Goal: Task Accomplishment & Management: Complete application form

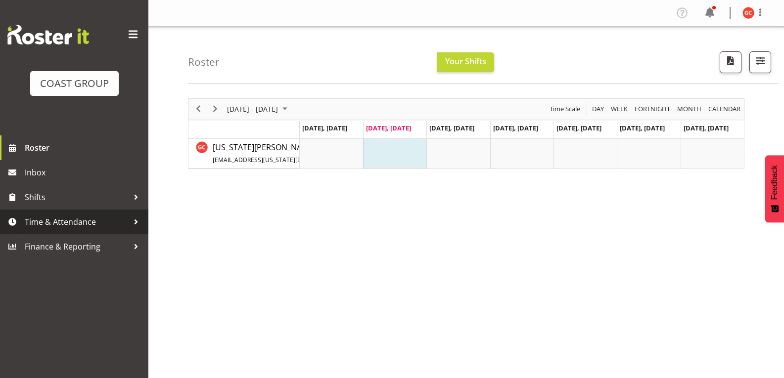
click at [61, 219] on span "Time & Attendance" at bounding box center [77, 222] width 104 height 15
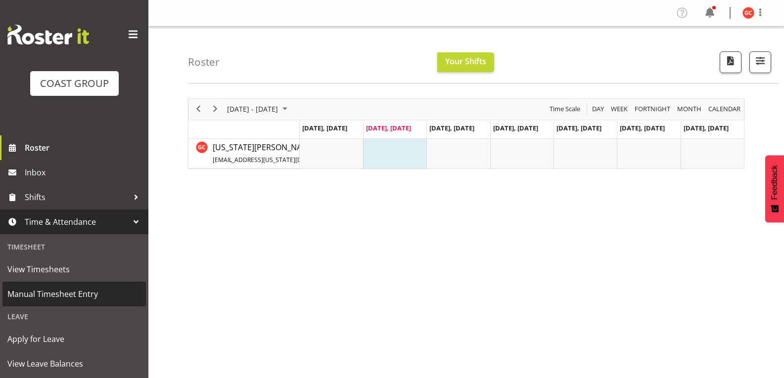
click at [79, 290] on span "Manual Timesheet Entry" at bounding box center [74, 294] width 134 height 15
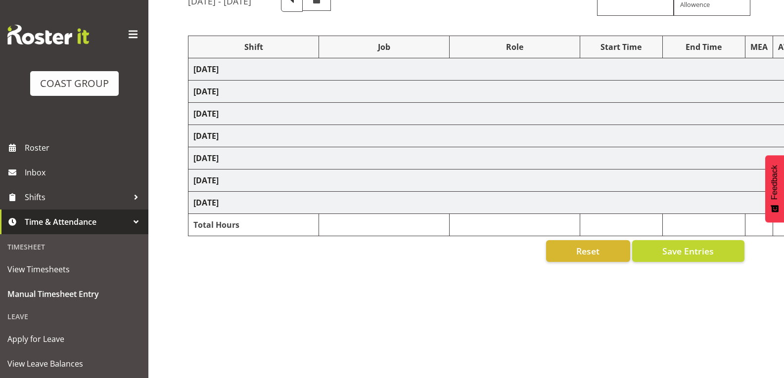
scroll to position [105, 0]
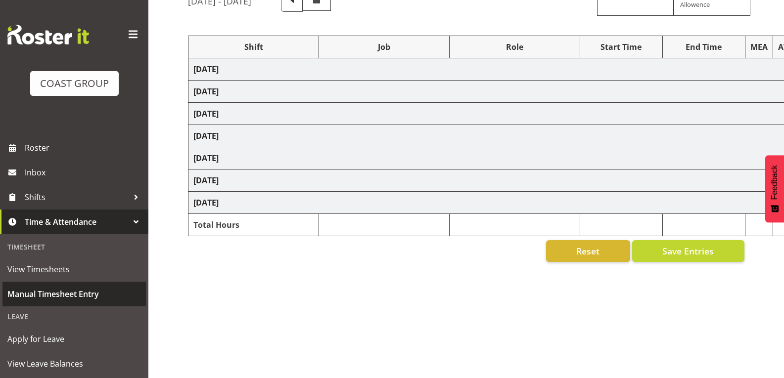
click at [72, 296] on span "Manual Timesheet Entry" at bounding box center [74, 294] width 134 height 15
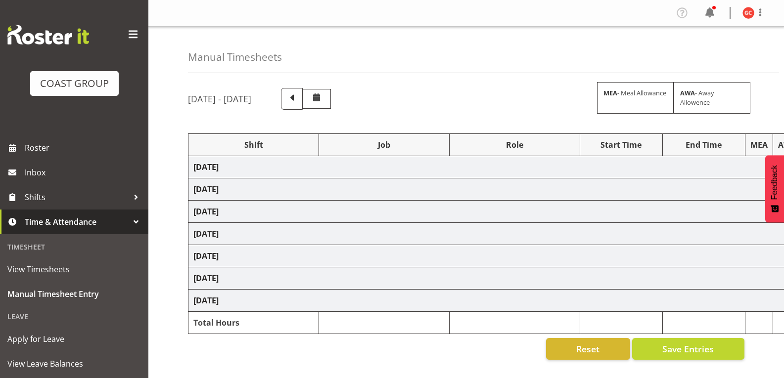
click at [426, 100] on div "[DATE] - [DATE] MEA - Meal Allowance AWA - Away Allowence" at bounding box center [466, 99] width 556 height 22
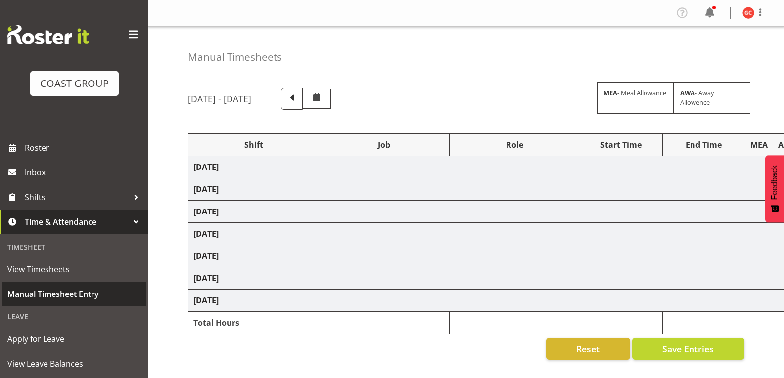
click at [39, 292] on span "Manual Timesheet Entry" at bounding box center [74, 294] width 134 height 15
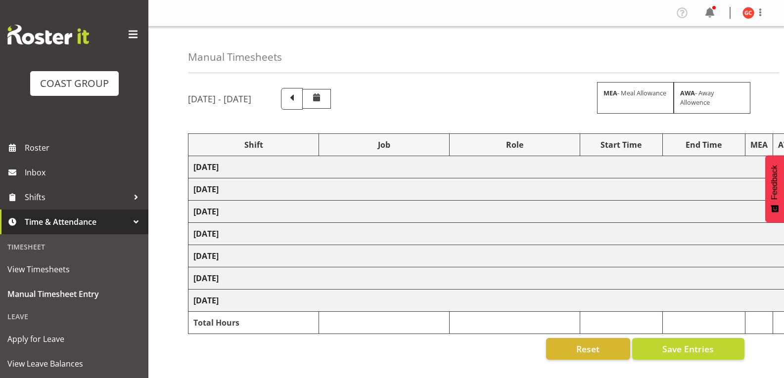
click at [129, 224] on div at bounding box center [136, 222] width 15 height 15
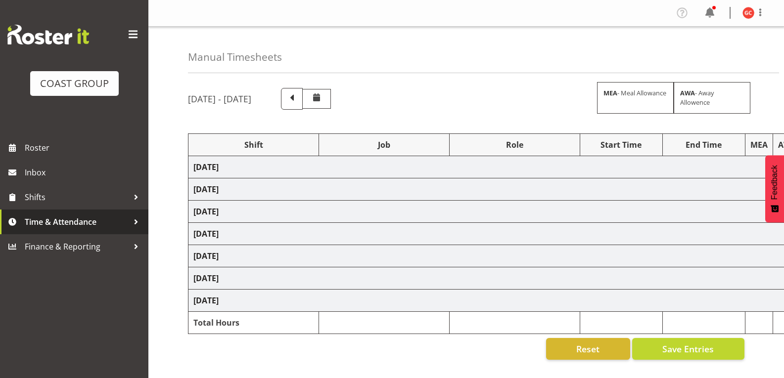
click at [126, 224] on span "Time & Attendance" at bounding box center [77, 222] width 104 height 15
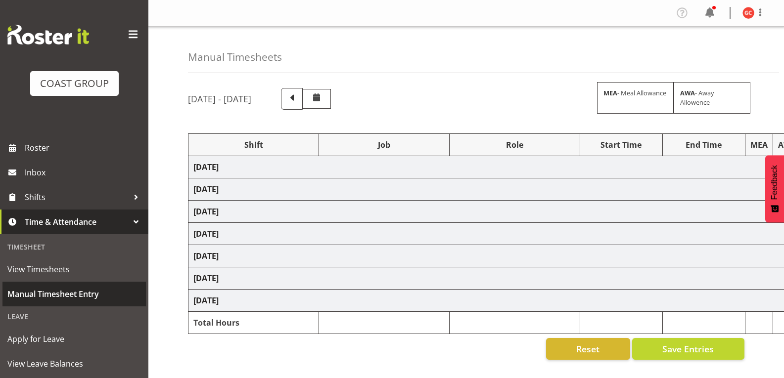
click at [53, 293] on span "Manual Timesheet Entry" at bounding box center [74, 294] width 134 height 15
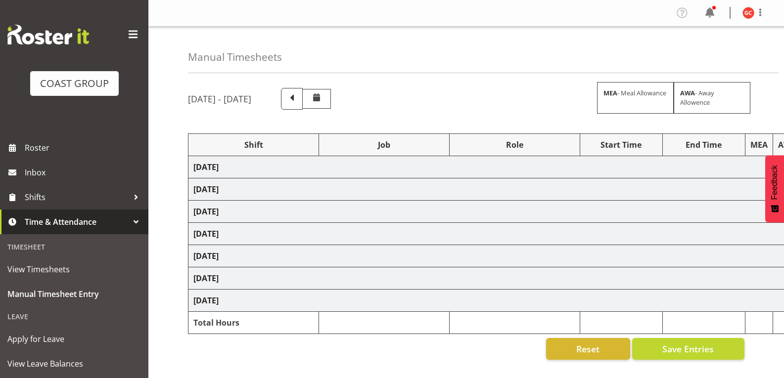
scroll to position [49, 0]
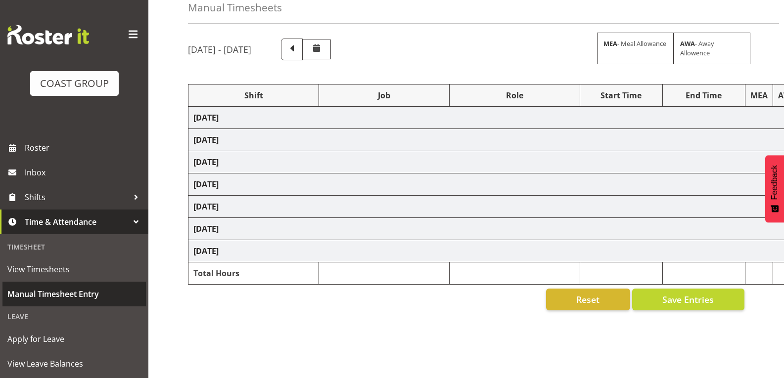
click at [70, 293] on span "Manual Timesheet Entry" at bounding box center [74, 294] width 134 height 15
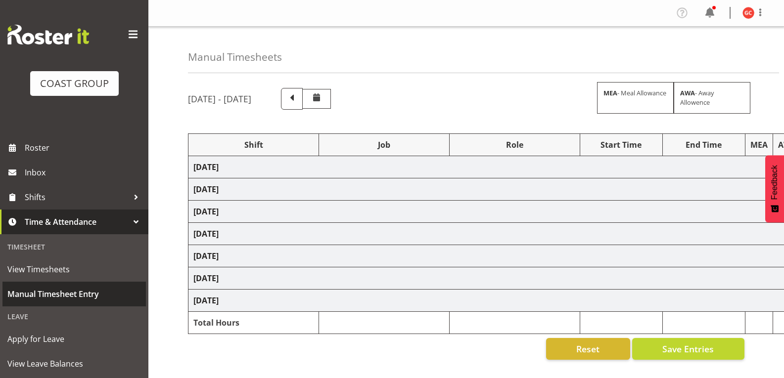
click at [119, 289] on span "Manual Timesheet Entry" at bounding box center [74, 294] width 134 height 15
click at [87, 289] on span "Manual Timesheet Entry" at bounding box center [74, 294] width 134 height 15
click at [92, 293] on span "Manual Timesheet Entry" at bounding box center [74, 294] width 134 height 15
click at [116, 301] on span "Manual Timesheet Entry" at bounding box center [74, 294] width 134 height 15
click at [104, 294] on span "Manual Timesheet Entry" at bounding box center [74, 294] width 134 height 15
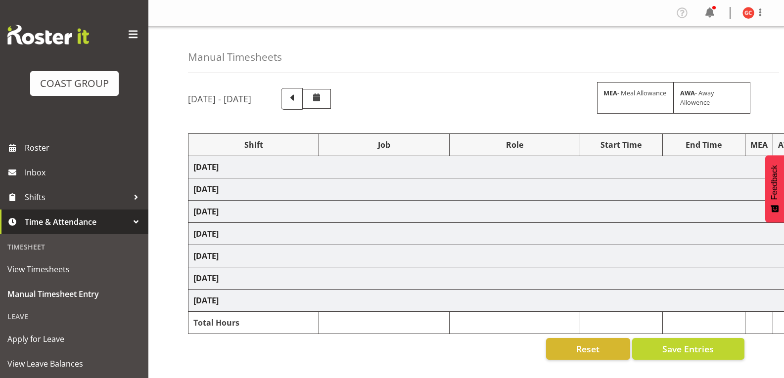
select select "1404"
select select "69"
select select "1404"
select select "9199"
select select "1404"
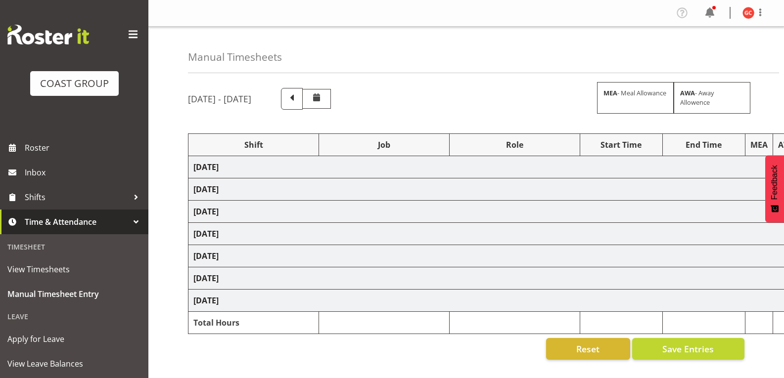
select select "10476"
select select "1404"
select select "9198"
select select "1404"
select select "9901"
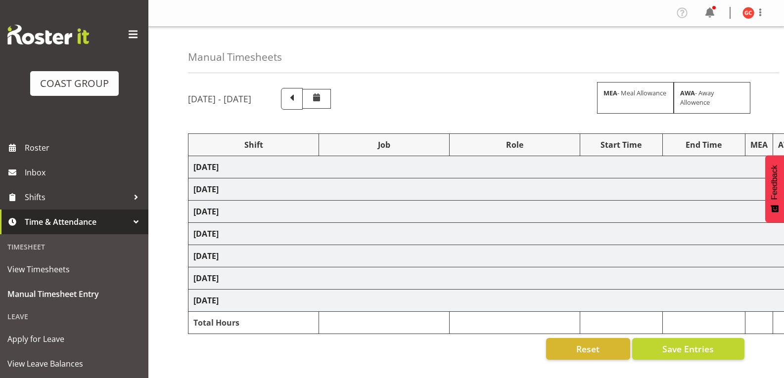
select select "1404"
select select "69"
select select "1404"
select select "69"
select select "1404"
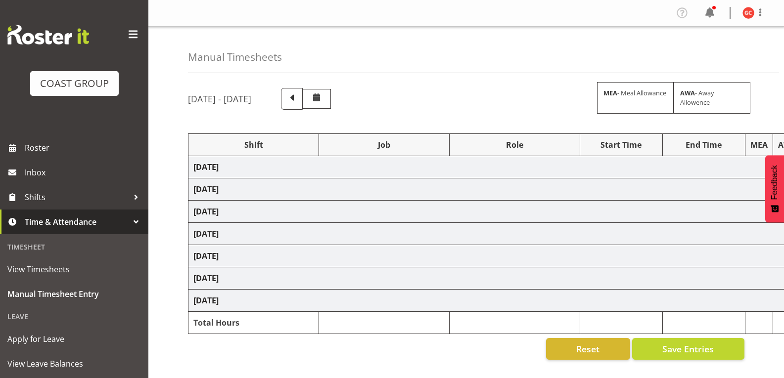
select select "9840"
select select "1404"
select select "9062"
select select "1404"
select select "9201"
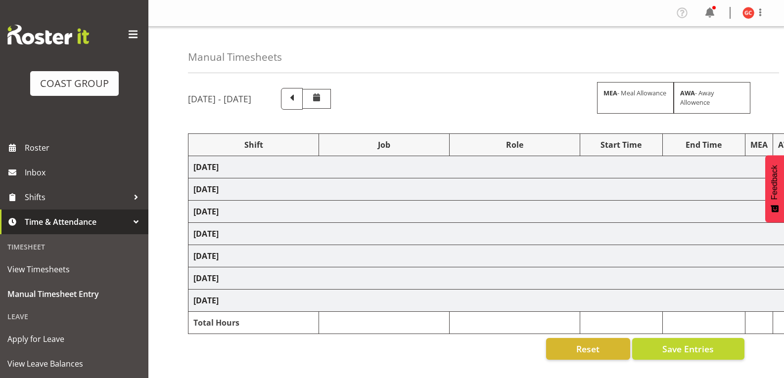
select select "1404"
select select "69"
select select "1404"
select select "69"
select select "1404"
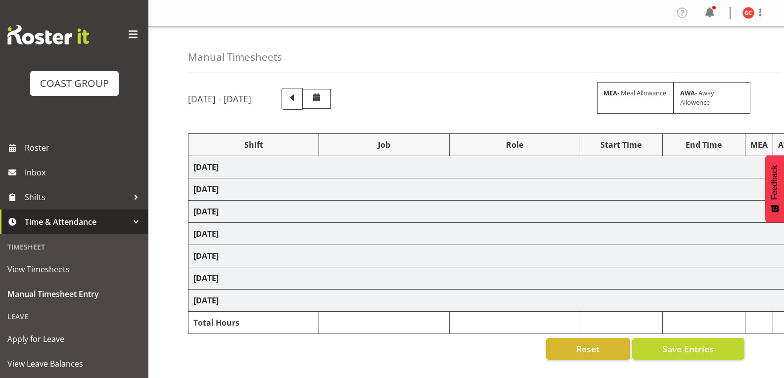
select select "9840"
select select "1404"
select select "9198"
select select "1404"
select select "9062"
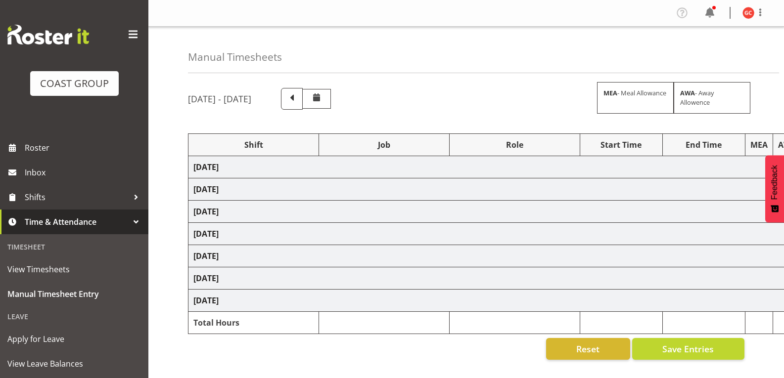
select select "1404"
select select "69"
select select "1404"
select select "9062"
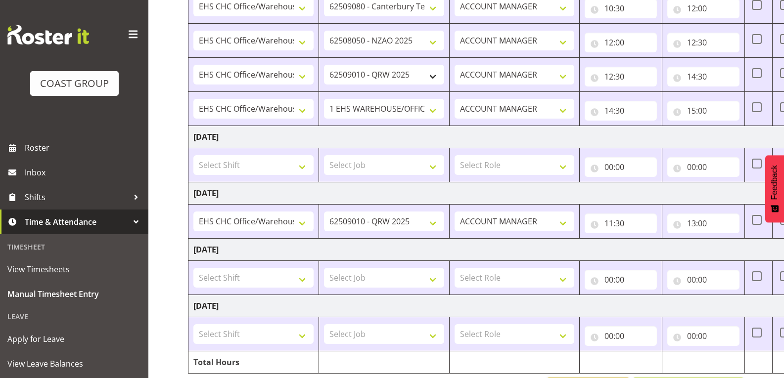
scroll to position [679, 0]
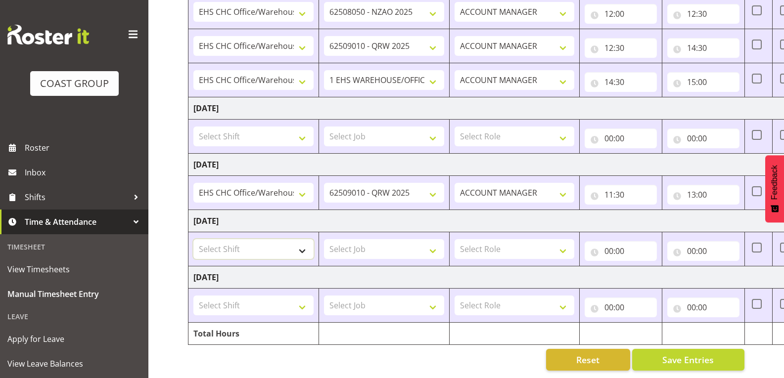
click at [304, 247] on select "Select Shift ARTS CANT NGAIO MARSH ASBTE ASNZ Exhibitor Build Admin Admin Admin…" at bounding box center [253, 249] width 120 height 20
click at [304, 240] on select "Select Shift ARTS CANT NGAIO MARSH ASBTE ASNZ Exhibitor Build Admin Admin Admin…" at bounding box center [253, 249] width 120 height 20
select select "1404"
click at [193, 239] on select "Select Shift ARTS CANT NGAIO MARSH ASBTE ASNZ Exhibitor Build Admin Admin Admin…" at bounding box center [253, 249] width 120 height 20
click at [349, 240] on select "Select Job 1 Carlton Events 1 Carlton Hamilton 1 Carlton Wellington 1 EHS WAREH…" at bounding box center [384, 249] width 120 height 20
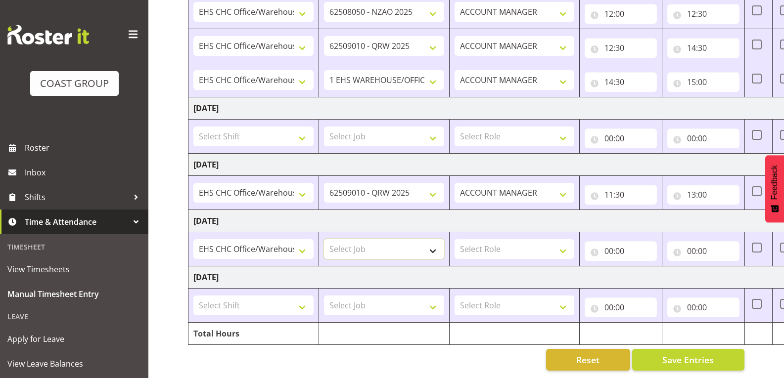
click at [376, 241] on select "Select Job 1 Carlton Events 1 Carlton Hamilton 1 Carlton Wellington 1 EHS WAREH…" at bounding box center [384, 249] width 120 height 20
select select "69"
click at [324, 239] on select "Select Job 1 Carlton Events 1 Carlton Hamilton 1 Carlton Wellington 1 EHS WAREH…" at bounding box center [384, 249] width 120 height 20
drag, startPoint x: 546, startPoint y: 240, endPoint x: 550, endPoint y: 248, distance: 8.7
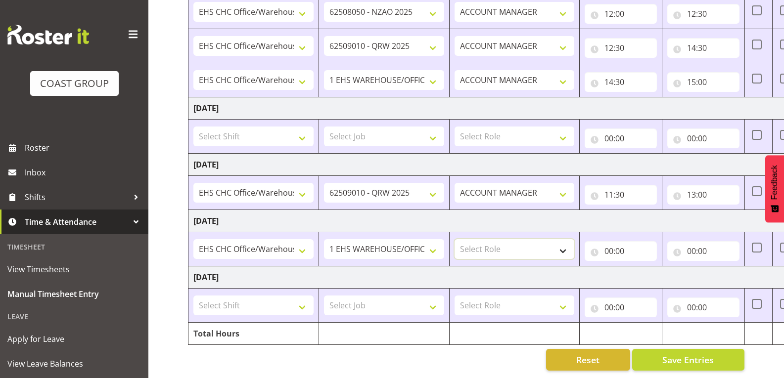
click at [546, 240] on select "Select Role ACCOUNT MANAGER" at bounding box center [515, 249] width 120 height 20
select select "197"
click at [455, 239] on select "Select Role ACCOUNT MANAGER" at bounding box center [515, 249] width 120 height 20
click at [628, 248] on input "00:00" at bounding box center [621, 251] width 72 height 20
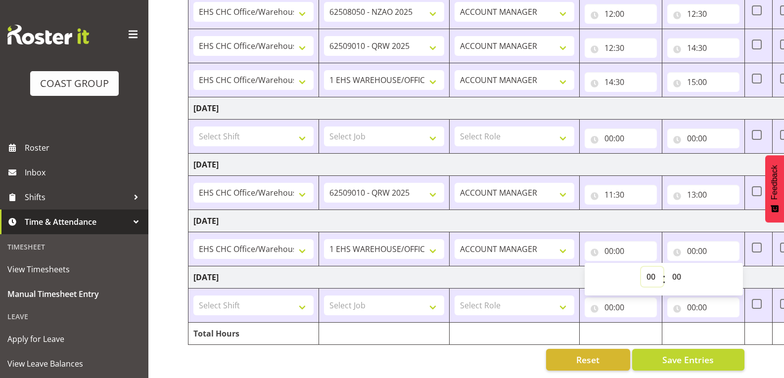
click at [654, 271] on select "00 01 02 03 04 05 06 07 08 09 10 11 12 13 14 15 16 17 18 19 20 21 22 23" at bounding box center [652, 277] width 22 height 20
select select "8"
click at [641, 267] on select "00 01 02 03 04 05 06 07 08 09 10 11 12 13 14 15 16 17 18 19 20 21 22 23" at bounding box center [652, 277] width 22 height 20
type input "08:00"
click at [702, 244] on input "00:00" at bounding box center [703, 251] width 72 height 20
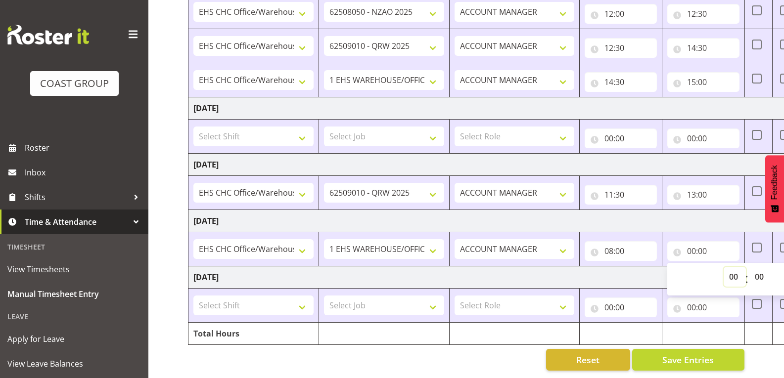
click at [733, 267] on select "00 01 02 03 04 05 06 07 08 09 10 11 12 13 14 15 16 17 18 19 20 21 22 23" at bounding box center [735, 277] width 22 height 20
select select "11"
click at [724, 267] on select "00 01 02 03 04 05 06 07 08 09 10 11 12 13 14 15 16 17 18 19 20 21 22 23" at bounding box center [735, 277] width 22 height 20
type input "11:00"
click at [650, 269] on td "[DATE]" at bounding box center [534, 278] width 692 height 22
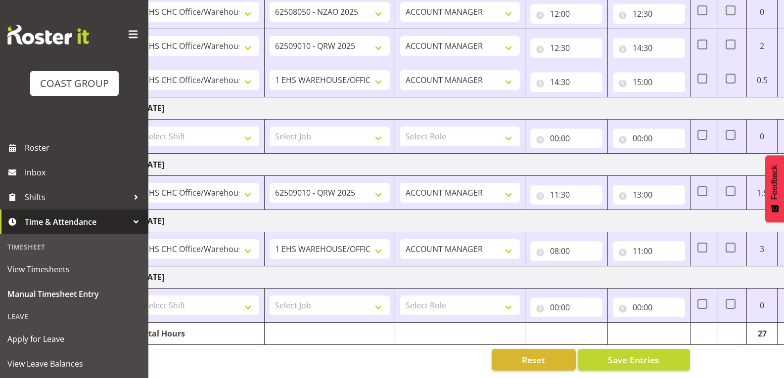
scroll to position [0, 96]
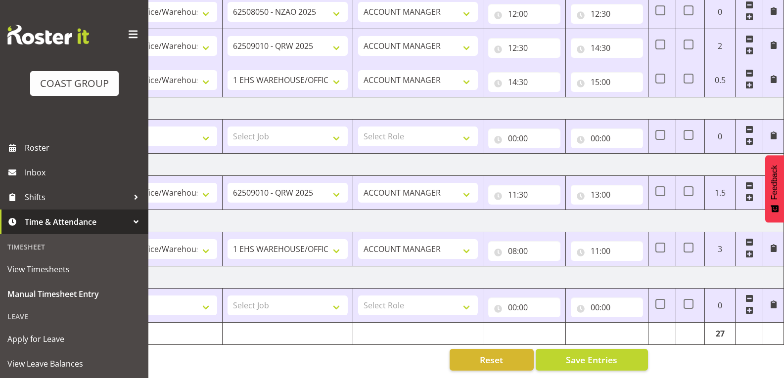
click at [750, 250] on span at bounding box center [749, 254] width 8 height 8
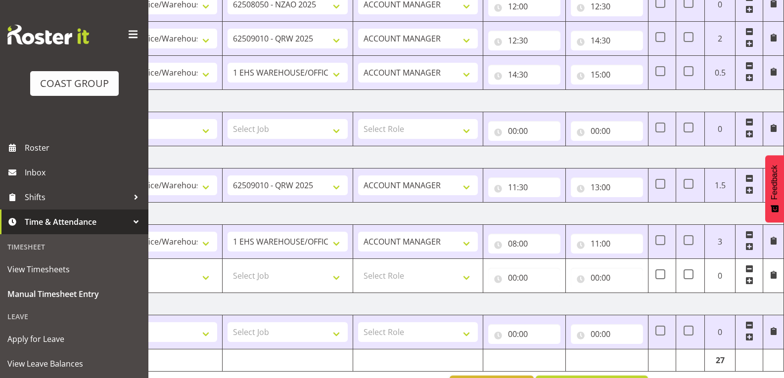
scroll to position [713, 0]
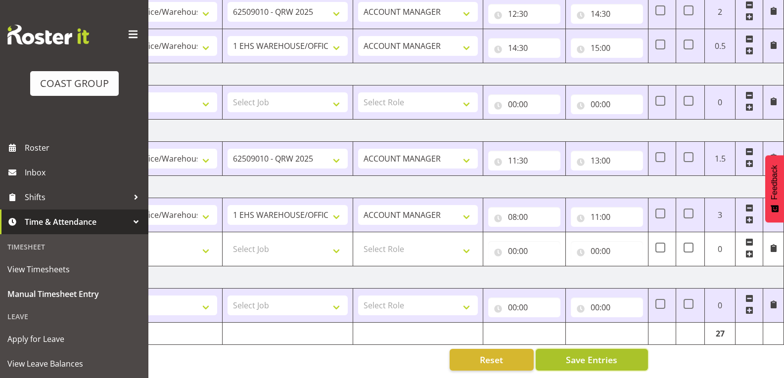
click at [626, 350] on button "Save Entries" at bounding box center [592, 360] width 112 height 22
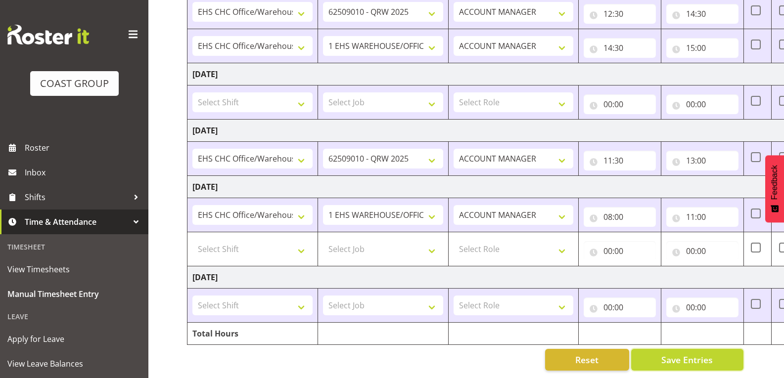
scroll to position [0, 0]
click at [302, 241] on select "Select Shift ARTS CANT NGAIO MARSH ASBTE ASNZ Exhibitor Build Admin Admin Admin…" at bounding box center [253, 249] width 120 height 20
select select "1404"
click at [193, 239] on select "Select Shift ARTS CANT NGAIO MARSH ASBTE ASNZ Exhibitor Build Admin Admin Admin…" at bounding box center [253, 249] width 120 height 20
click at [386, 240] on select "Select Job 1 Carlton Events 1 Carlton Hamilton 1 Carlton Wellington 1 EHS WAREH…" at bounding box center [384, 249] width 120 height 20
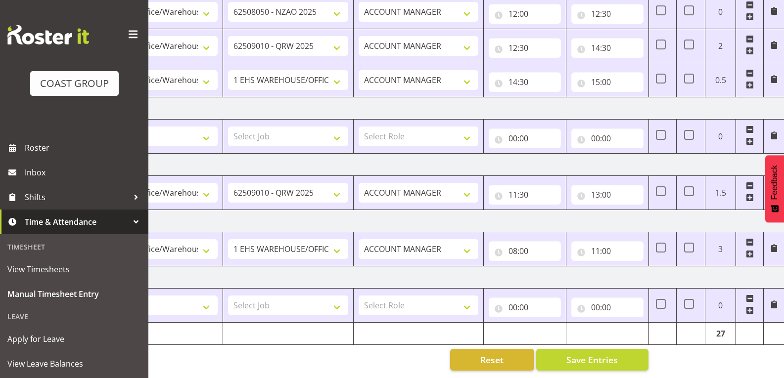
scroll to position [0, 96]
click at [749, 250] on span at bounding box center [749, 254] width 8 height 8
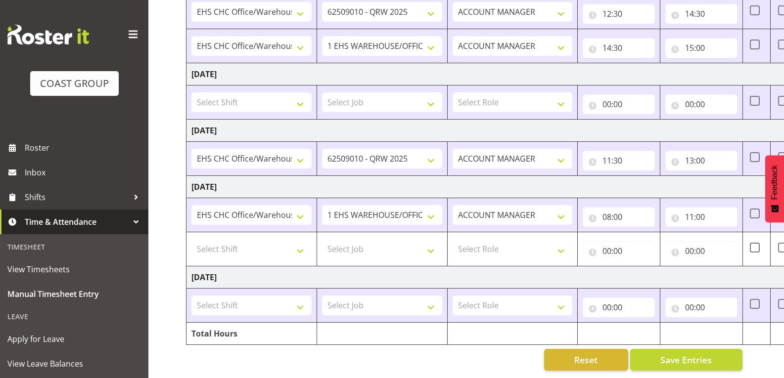
scroll to position [0, 0]
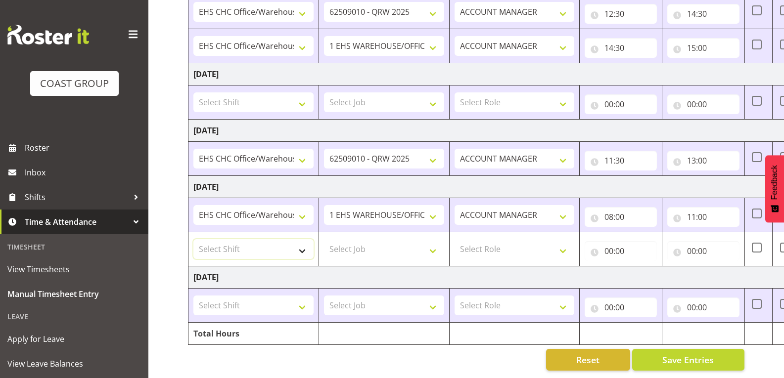
click at [293, 246] on select "Select Shift ARTS CANT NGAIO MARSH ASBTE ASNZ Exhibitor Build Admin Admin Admin…" at bounding box center [253, 249] width 120 height 20
select select "1404"
click at [193, 239] on select "Select Shift ARTS CANT NGAIO MARSH ASBTE ASNZ Exhibitor Build Admin Admin Admin…" at bounding box center [253, 249] width 120 height 20
click at [390, 239] on select "Select Job 1 Carlton Events 1 Carlton Hamilton 1 Carlton Wellington 1 EHS WAREH…" at bounding box center [384, 249] width 120 height 20
select select "9199"
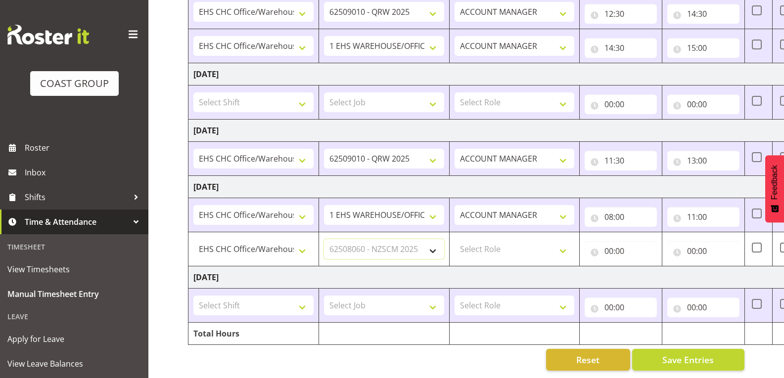
click at [324, 239] on select "Select Job 1 Carlton Events 1 Carlton Hamilton 1 Carlton Wellington 1 EHS WAREH…" at bounding box center [384, 249] width 120 height 20
click at [431, 239] on select "1 Carlton Events 1 Carlton Hamilton 1 Carlton Wellington 1 EHS WAREHOUSE/OFFICE…" at bounding box center [384, 249] width 120 height 20
drag, startPoint x: 431, startPoint y: 238, endPoint x: 506, endPoint y: 235, distance: 75.7
click at [431, 239] on select "1 Carlton Events 1 Carlton Hamilton 1 Carlton Wellington 1 EHS WAREHOUSE/OFFICE…" at bounding box center [384, 249] width 120 height 20
click at [521, 239] on select "Select Role ACCOUNT MANAGER" at bounding box center [515, 249] width 120 height 20
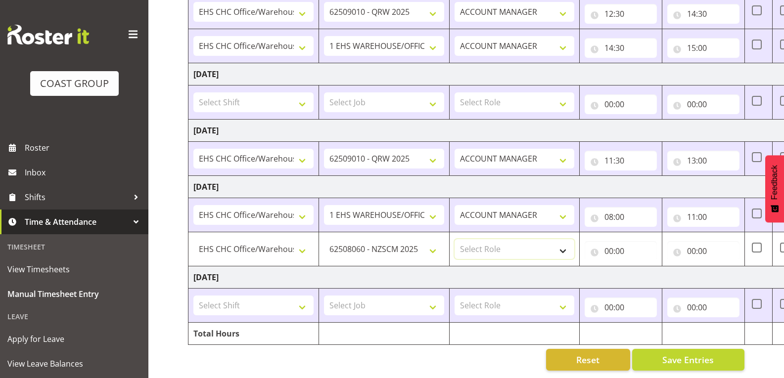
select select "197"
click at [455, 239] on select "Select Role ACCOUNT MANAGER" at bounding box center [515, 249] width 120 height 20
click at [629, 241] on input "00:00" at bounding box center [621, 251] width 72 height 20
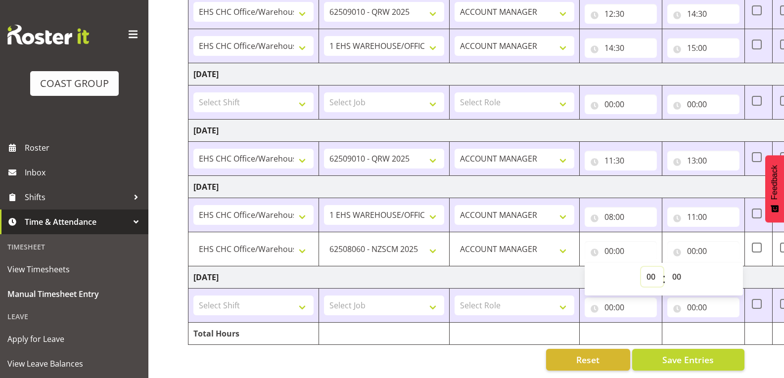
drag, startPoint x: 654, startPoint y: 270, endPoint x: 656, endPoint y: 262, distance: 7.6
click at [654, 270] on select "00 01 02 03 04 05 06 07 08 09 10 11 12 13 14 15 16 17 18 19 20 21 22 23" at bounding box center [652, 277] width 22 height 20
select select "11"
click at [641, 267] on select "00 01 02 03 04 05 06 07 08 09 10 11 12 13 14 15 16 17 18 19 20 21 22 23" at bounding box center [652, 277] width 22 height 20
type input "11:00"
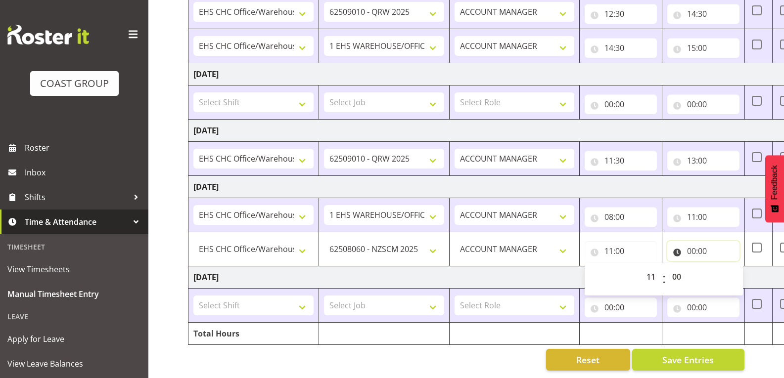
click at [702, 244] on input "00:00" at bounding box center [703, 251] width 72 height 20
click at [731, 267] on select "00 01 02 03 04 05 06 07 08 09 10 11 12 13 14 15 16 17 18 19 20 21 22 23" at bounding box center [735, 277] width 22 height 20
select select "12"
click at [724, 267] on select "00 01 02 03 04 05 06 07 08 09 10 11 12 13 14 15 16 17 18 19 20 21 22 23" at bounding box center [735, 277] width 22 height 20
type input "12:00"
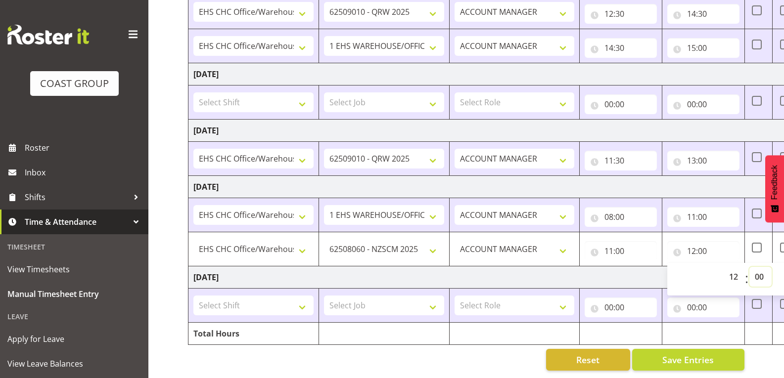
click at [759, 271] on select "00 01 02 03 04 05 06 07 08 09 10 11 12 13 14 15 16 17 18 19 20 21 22 23 24 25 2…" at bounding box center [760, 277] width 22 height 20
select select "30"
click at [749, 267] on select "00 01 02 03 04 05 06 07 08 09 10 11 12 13 14 15 16 17 18 19 20 21 22 23 24 25 2…" at bounding box center [760, 277] width 22 height 20
type input "12:30"
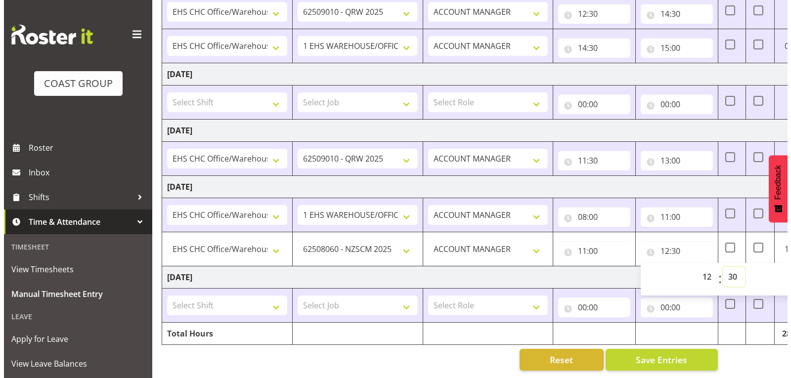
scroll to position [0, 96]
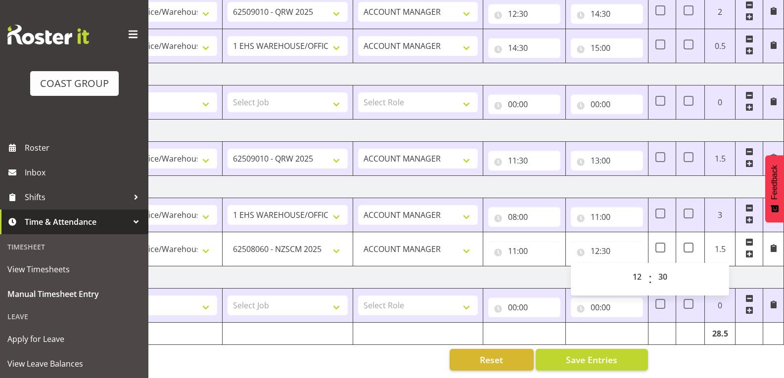
click at [685, 328] on td at bounding box center [690, 334] width 29 height 22
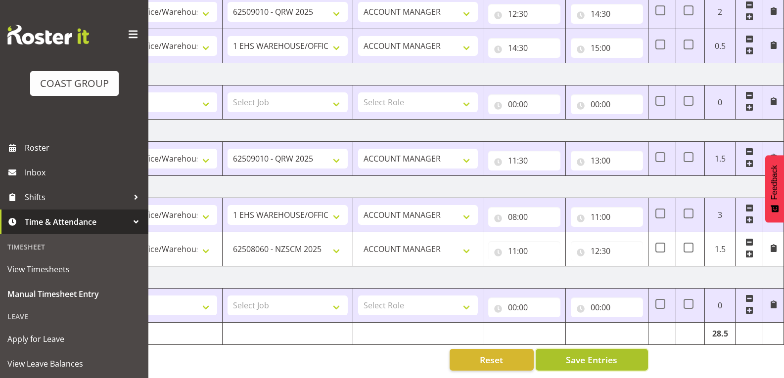
click at [609, 356] on span "Save Entries" at bounding box center [591, 360] width 51 height 13
click at [624, 351] on button "Save Entries" at bounding box center [592, 360] width 112 height 22
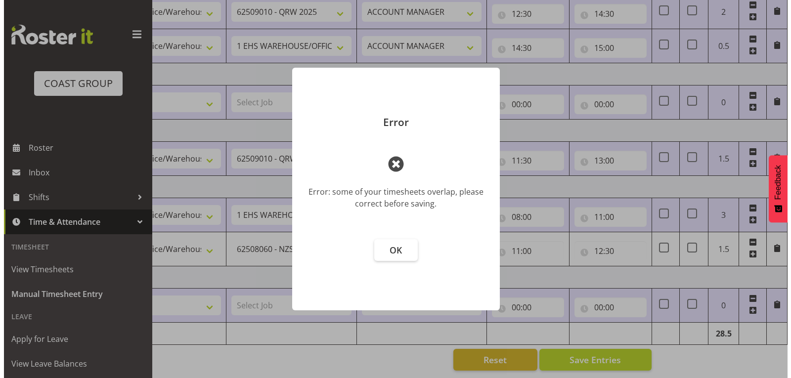
scroll to position [0, 89]
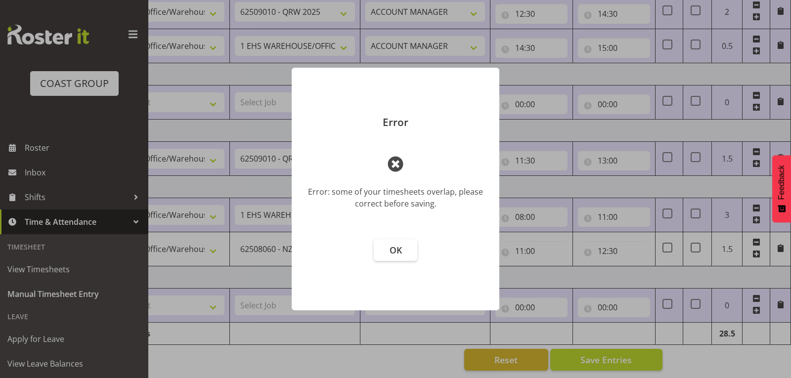
click at [400, 250] on span "OK" at bounding box center [396, 250] width 12 height 12
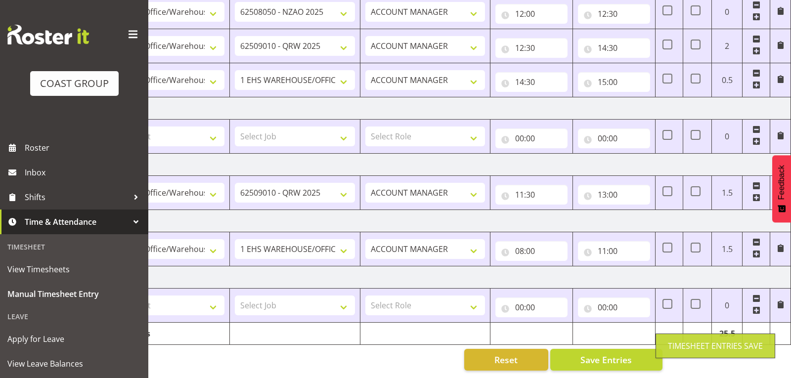
select select "9199"
type input "11:00"
type input "12:30"
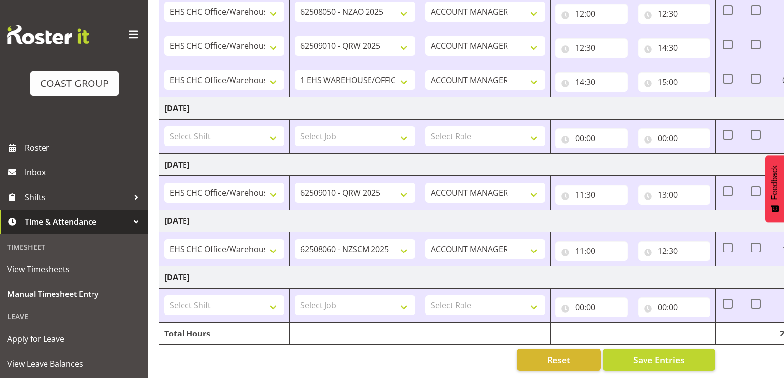
scroll to position [0, 96]
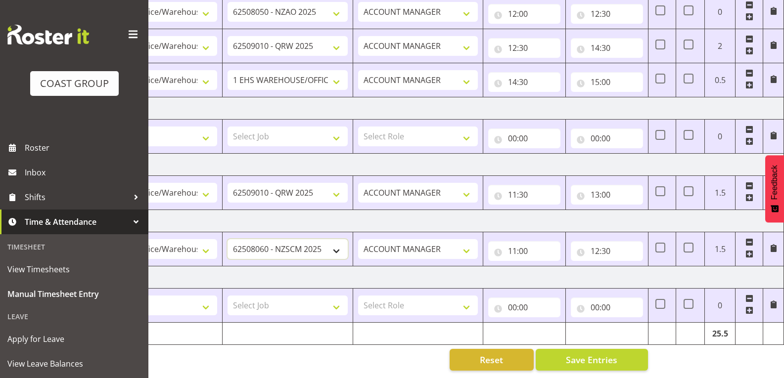
click at [334, 244] on select "1 Carlton Events 1 Carlton Hamilton 1 Carlton Wellington 1 EHS WAREHOUSE/OFFICE…" at bounding box center [288, 249] width 120 height 20
select select "69"
click at [228, 239] on select "1 Carlton Events 1 Carlton Hamilton 1 Carlton Wellington 1 EHS WAREHOUSE/OFFICE…" at bounding box center [288, 249] width 120 height 20
click at [538, 242] on input "11:00" at bounding box center [524, 251] width 72 height 20
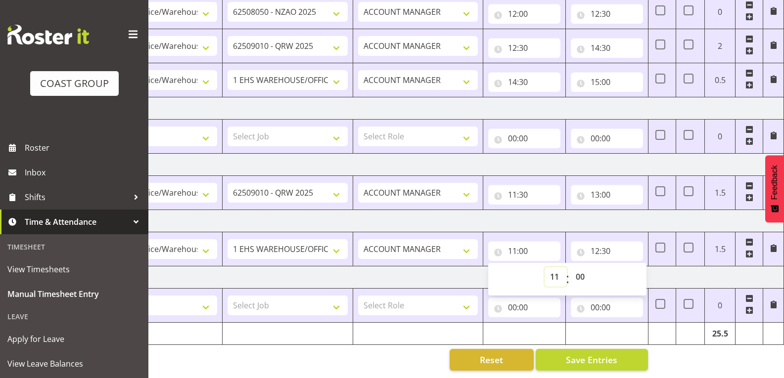
click at [555, 271] on select "00 01 02 03 04 05 06 07 08 09 10 11 12 13 14 15 16 17 18 19 20 21 22 23" at bounding box center [556, 277] width 22 height 20
select select "8"
click at [545, 267] on select "00 01 02 03 04 05 06 07 08 09 10 11 12 13 14 15 16 17 18 19 20 21 22 23" at bounding box center [556, 277] width 22 height 20
type input "08:00"
click at [609, 244] on input "12:30" at bounding box center [607, 251] width 72 height 20
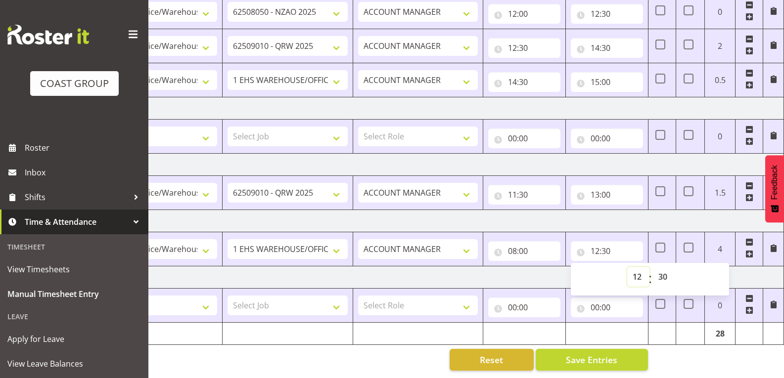
click at [635, 267] on select "00 01 02 03 04 05 06 07 08 09 10 11 12 13 14 15 16 17 18 19 20 21 22 23" at bounding box center [638, 277] width 22 height 20
select select "16"
click at [627, 267] on select "00 01 02 03 04 05 06 07 08 09 10 11 12 13 14 15 16 17 18 19 20 21 22 23" at bounding box center [638, 277] width 22 height 20
type input "16:30"
click at [667, 272] on select "00 01 02 03 04 05 06 07 08 09 10 11 12 13 14 15 16 17 18 19 20 21 22 23 24 25 2…" at bounding box center [664, 277] width 22 height 20
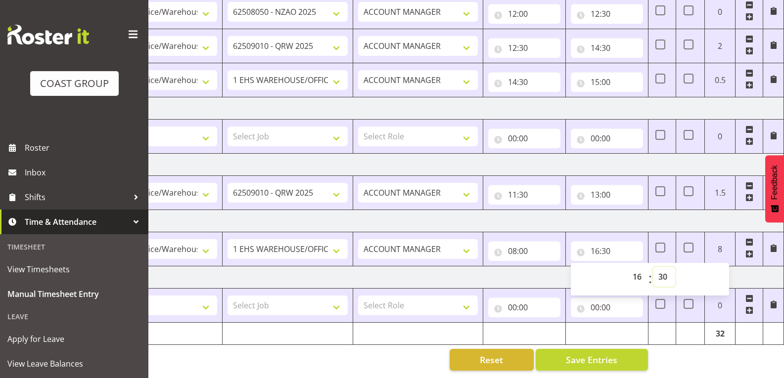
click at [667, 268] on select "00 01 02 03 04 05 06 07 08 09 10 11 12 13 14 15 16 17 18 19 20 21 22 23 24 25 2…" at bounding box center [664, 277] width 22 height 20
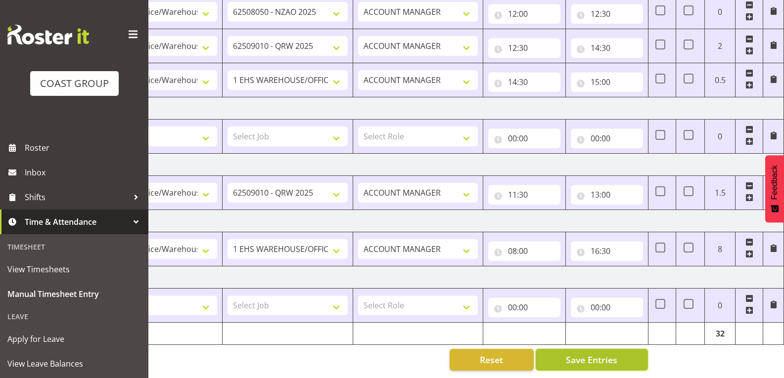
click at [617, 357] on span "Save Entries" at bounding box center [591, 360] width 51 height 13
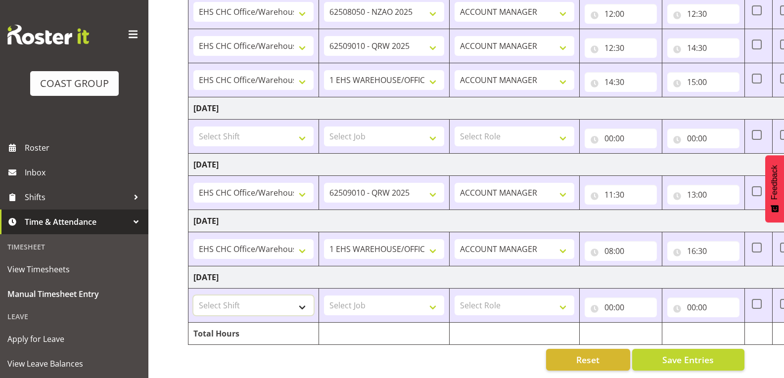
click at [309, 302] on select "Select Shift ARTS CANT NGAIO MARSH ASBTE ASNZ Exhibitor Build Admin Admin Admin…" at bounding box center [253, 306] width 120 height 20
select select "1404"
click at [193, 296] on select "Select Shift ARTS CANT NGAIO MARSH ASBTE ASNZ Exhibitor Build Admin Admin Admin…" at bounding box center [253, 306] width 120 height 20
click at [395, 299] on select "Select Job 1 Carlton Events 1 Carlton Hamilton 1 Carlton Wellington 1 EHS WAREH…" at bounding box center [384, 306] width 120 height 20
select select "69"
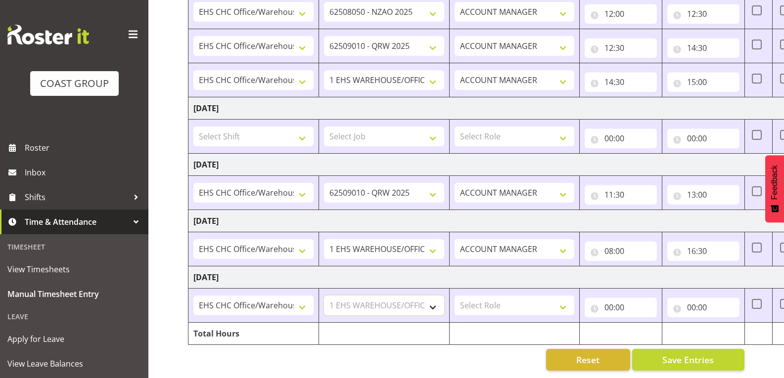
click at [324, 296] on select "Select Job 1 Carlton Events 1 Carlton Hamilton 1 Carlton Wellington 1 EHS WAREH…" at bounding box center [384, 306] width 120 height 20
click at [511, 298] on select "Select Role ACCOUNT MANAGER" at bounding box center [515, 306] width 120 height 20
select select "197"
click at [455, 296] on select "Select Role ACCOUNT MANAGER" at bounding box center [515, 306] width 120 height 20
click at [619, 300] on input "00:00" at bounding box center [621, 308] width 72 height 20
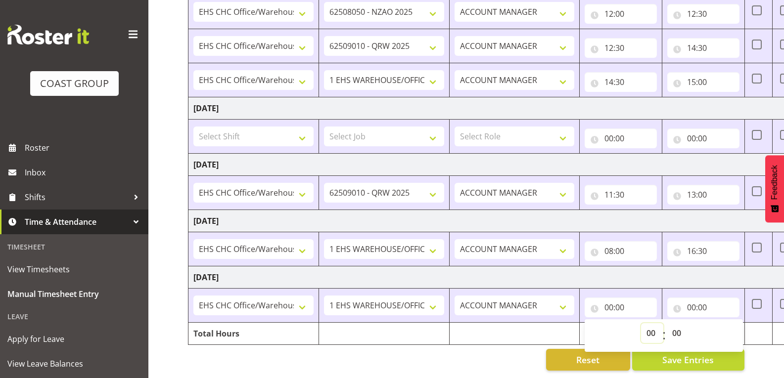
click at [650, 323] on select "00 01 02 03 04 05 06 07 08 09 10 11 12 13 14 15 16 17 18 19 20 21 22 23" at bounding box center [652, 333] width 22 height 20
select select "8"
click at [641, 323] on select "00 01 02 03 04 05 06 07 08 09 10 11 12 13 14 15 16 17 18 19 20 21 22 23" at bounding box center [652, 333] width 22 height 20
type input "08:00"
click at [704, 301] on input "00:00" at bounding box center [703, 308] width 72 height 20
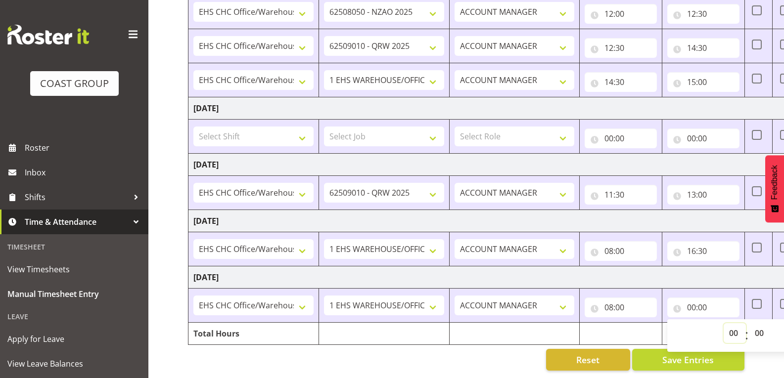
click at [730, 327] on select "00 01 02 03 04 05 06 07 08 09 10 11 12 13 14 15 16 17 18 19 20 21 22 23" at bounding box center [735, 333] width 22 height 20
select select "16"
click at [724, 323] on select "00 01 02 03 04 05 06 07 08 09 10 11 12 13 14 15 16 17 18 19 20 21 22 23" at bounding box center [735, 333] width 22 height 20
type input "16:00"
click at [756, 328] on select "00 01 02 03 04 05 06 07 08 09 10 11 12 13 14 15 16 17 18 19 20 21 22 23 24 25 2…" at bounding box center [760, 333] width 22 height 20
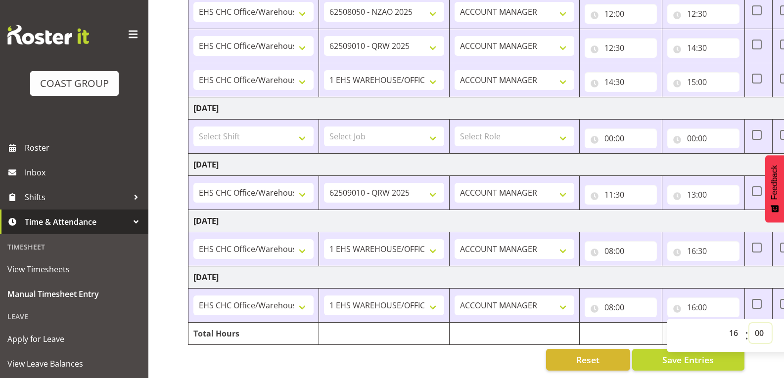
select select "30"
click at [749, 323] on select "00 01 02 03 04 05 06 07 08 09 10 11 12 13 14 15 16 17 18 19 20 21 22 23 24 25 2…" at bounding box center [760, 333] width 22 height 20
type input "16:30"
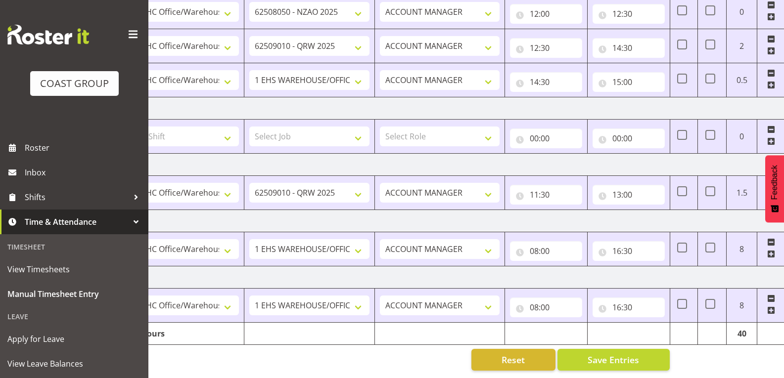
scroll to position [0, 78]
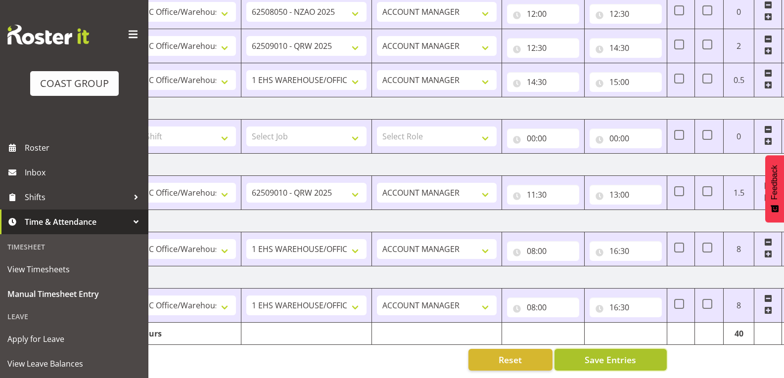
click at [612, 354] on span "Save Entries" at bounding box center [610, 360] width 51 height 13
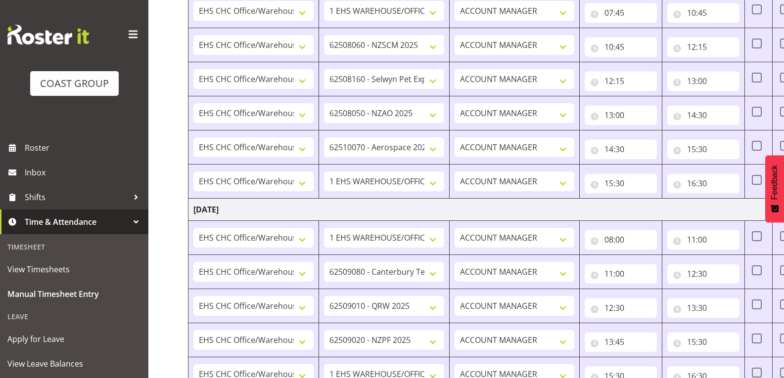
scroll to position [0, 0]
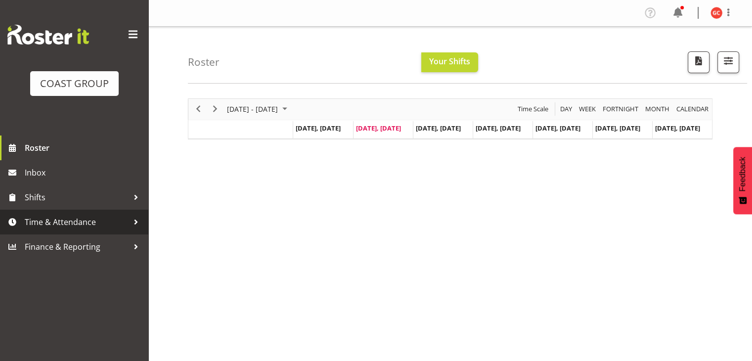
click at [131, 228] on div at bounding box center [136, 222] width 15 height 15
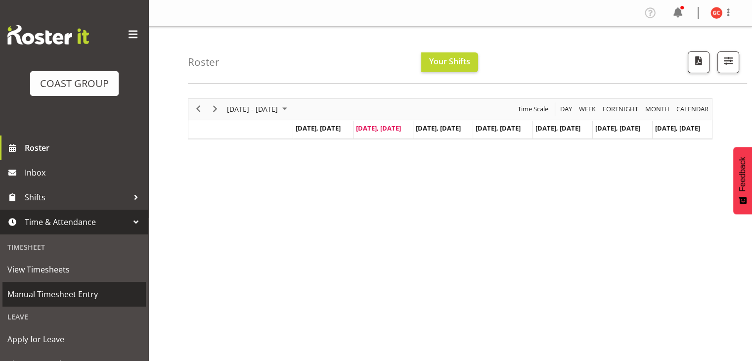
click at [81, 297] on span "Manual Timesheet Entry" at bounding box center [74, 294] width 134 height 15
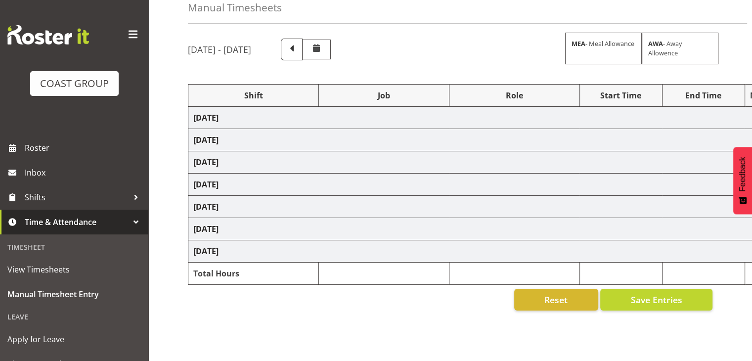
scroll to position [99, 0]
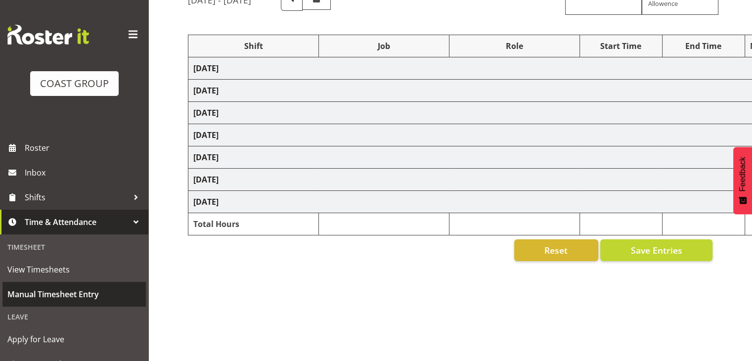
click at [110, 295] on span "Manual Timesheet Entry" at bounding box center [74, 294] width 134 height 15
